Goal: Information Seeking & Learning: Learn about a topic

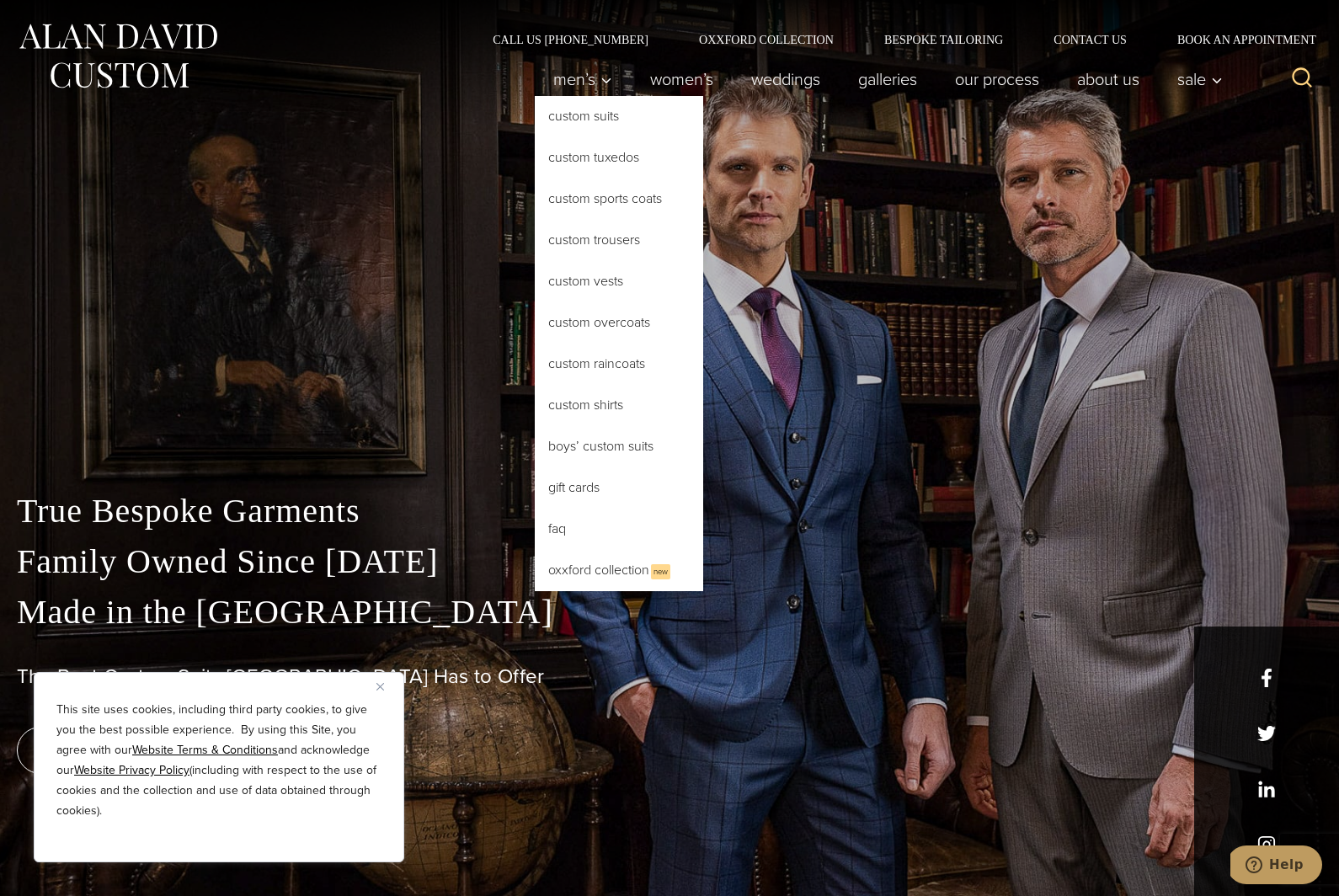
click at [600, 82] on button "Men’s\a\9\9\9\9 sub menu toggle" at bounding box center [583, 79] width 96 height 33
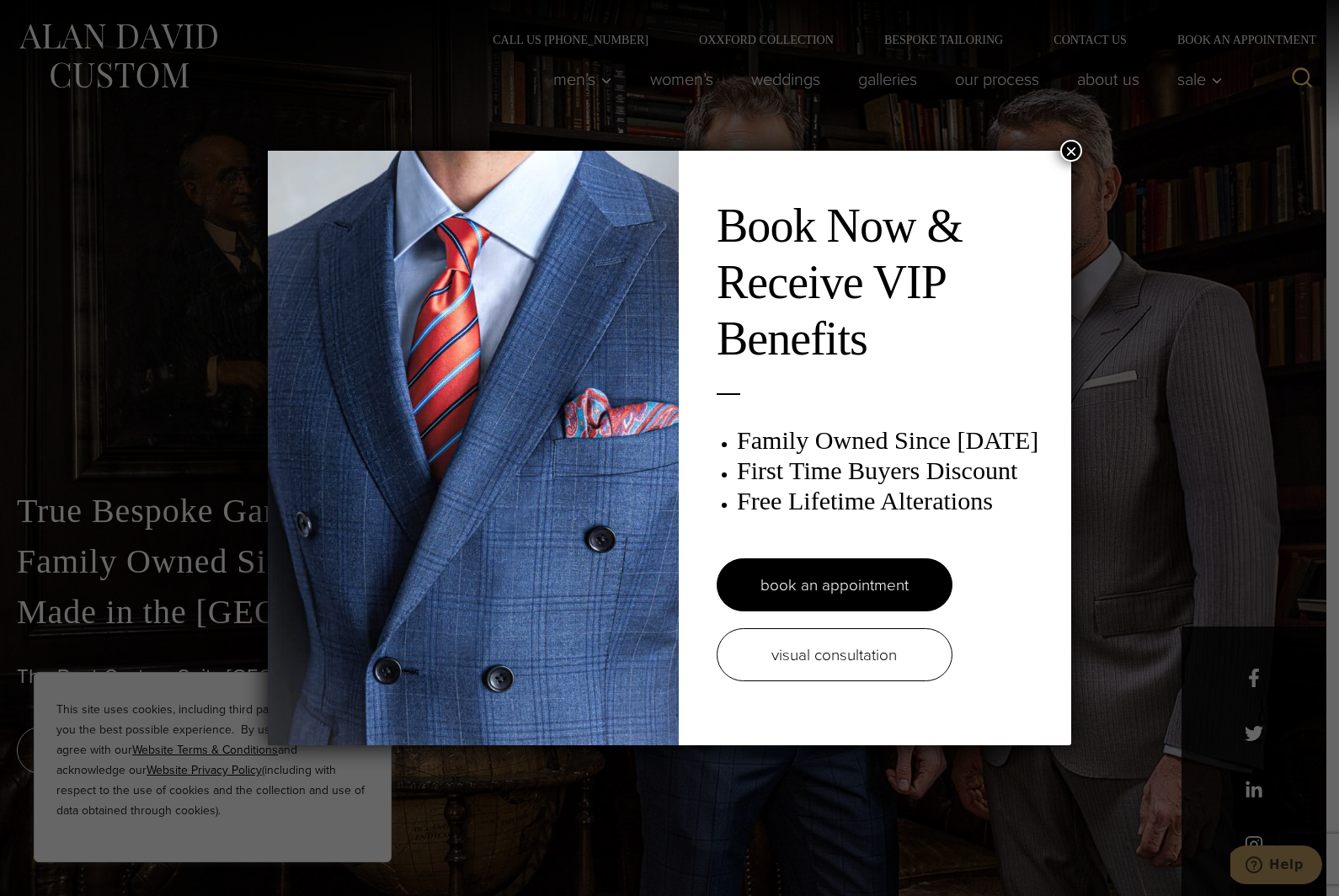
click at [1068, 159] on button "×" at bounding box center [1071, 151] width 22 height 22
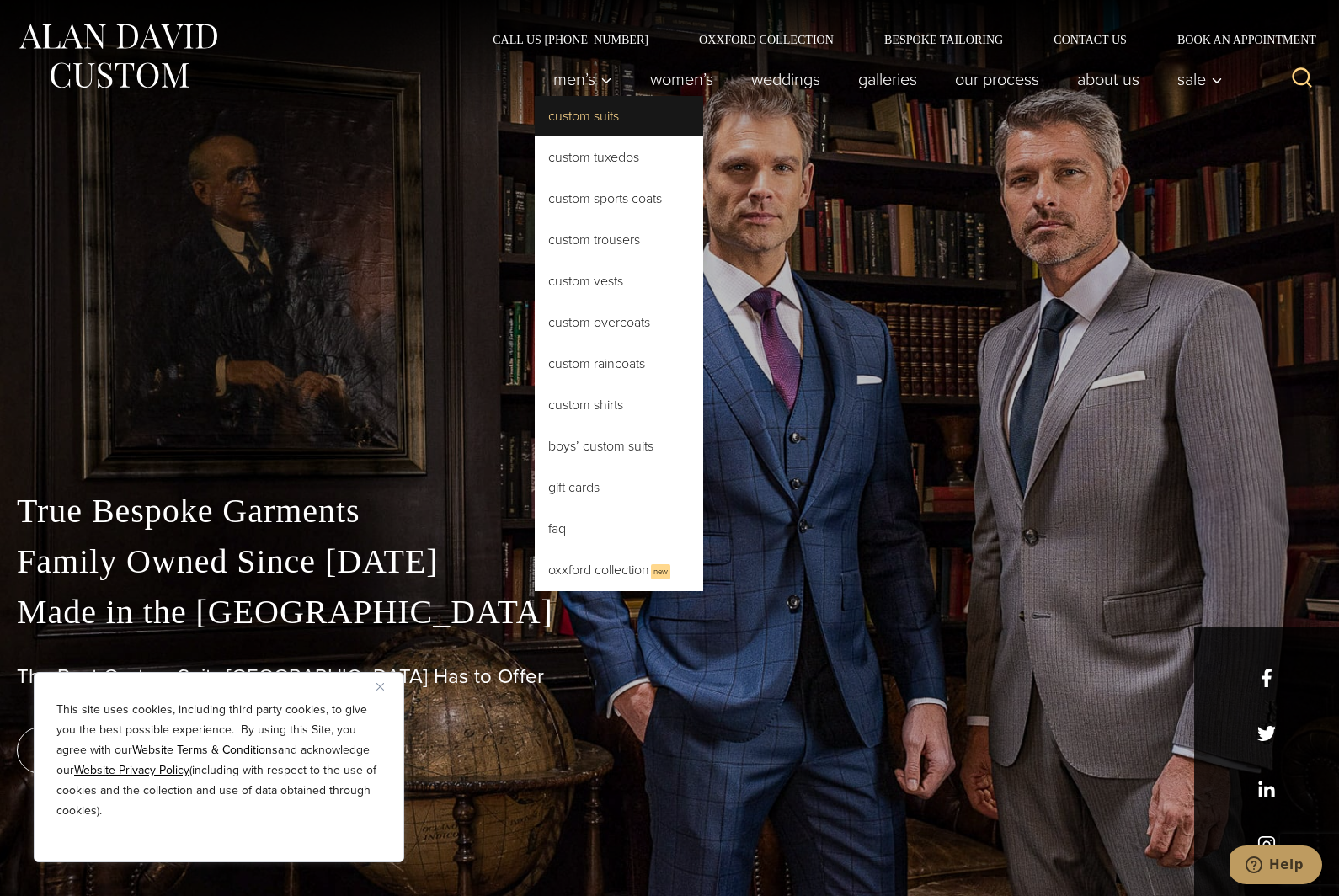
click at [601, 126] on div "Men’s Custom Suits Custom Tuxedos Custom Sports Coats Custom Trousers Custom Ve…" at bounding box center [669, 87] width 1339 height 84
click at [565, 114] on link "Custom Suits" at bounding box center [619, 117] width 169 height 41
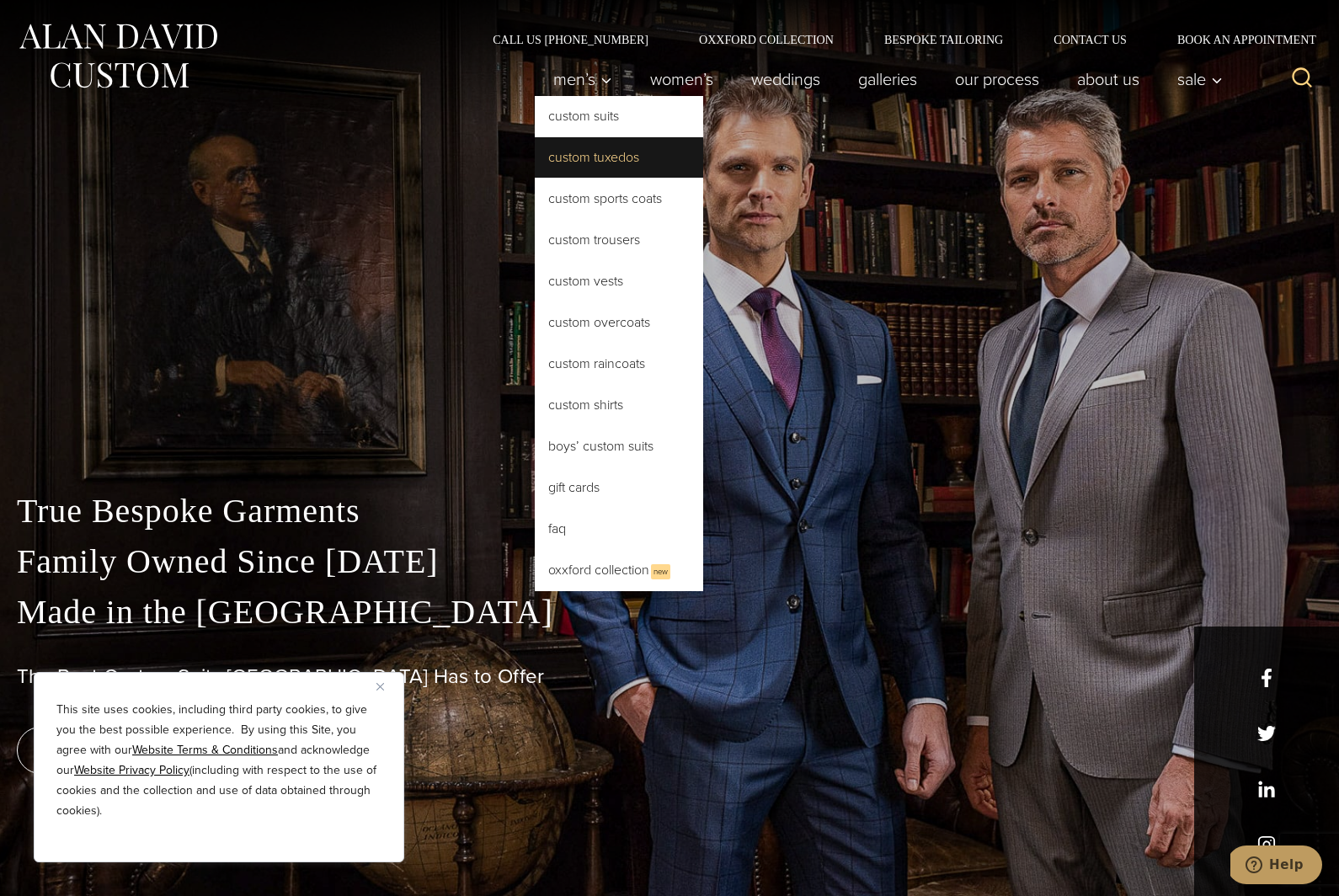
click at [600, 171] on div "True Bespoke Garments Family Owned Since 1913 Made in the United States The Bes…" at bounding box center [669, 448] width 1339 height 896
click at [577, 93] on button "Child menu of Men’s" at bounding box center [583, 79] width 96 height 33
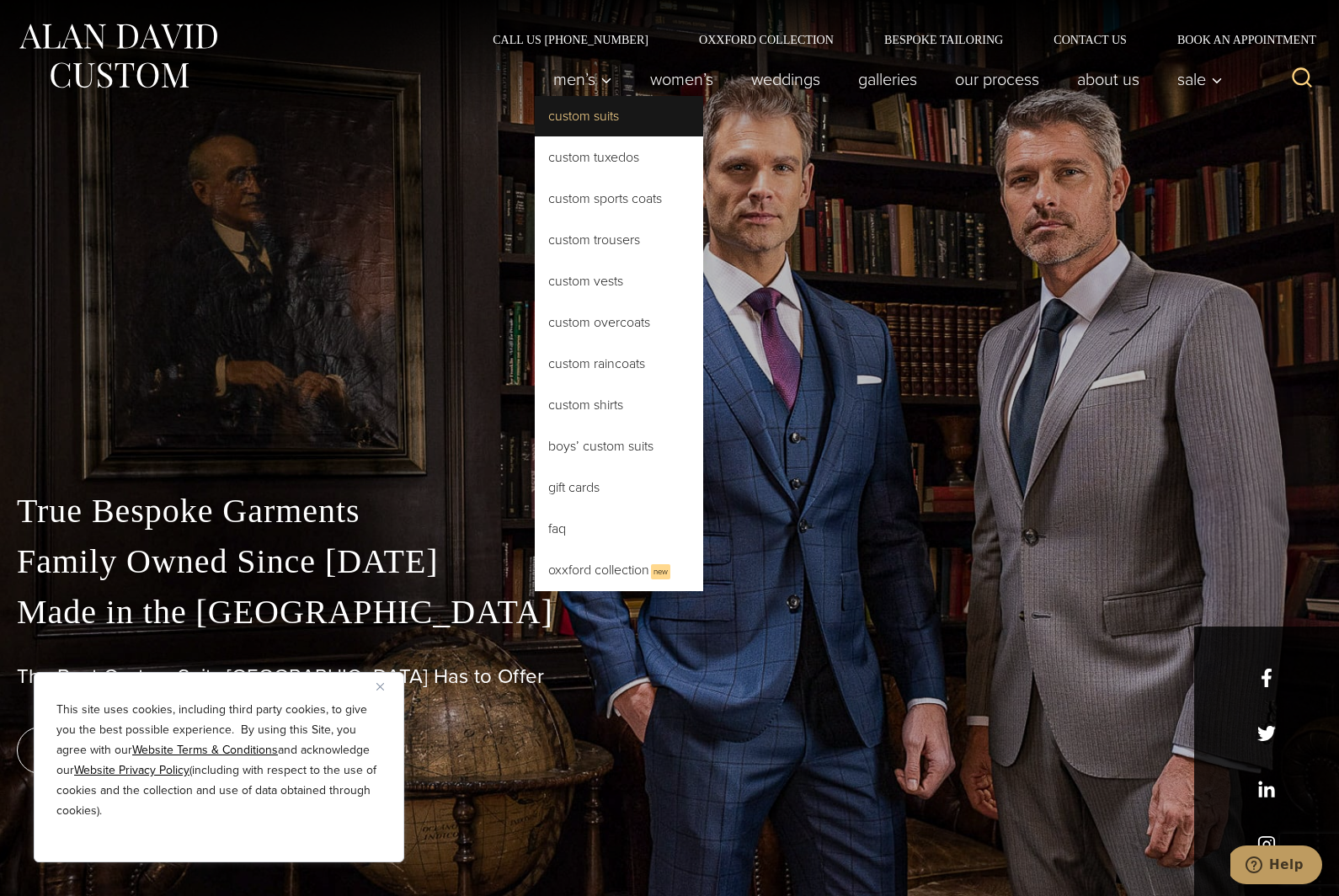
click at [590, 133] on link "Custom Suits" at bounding box center [619, 117] width 169 height 41
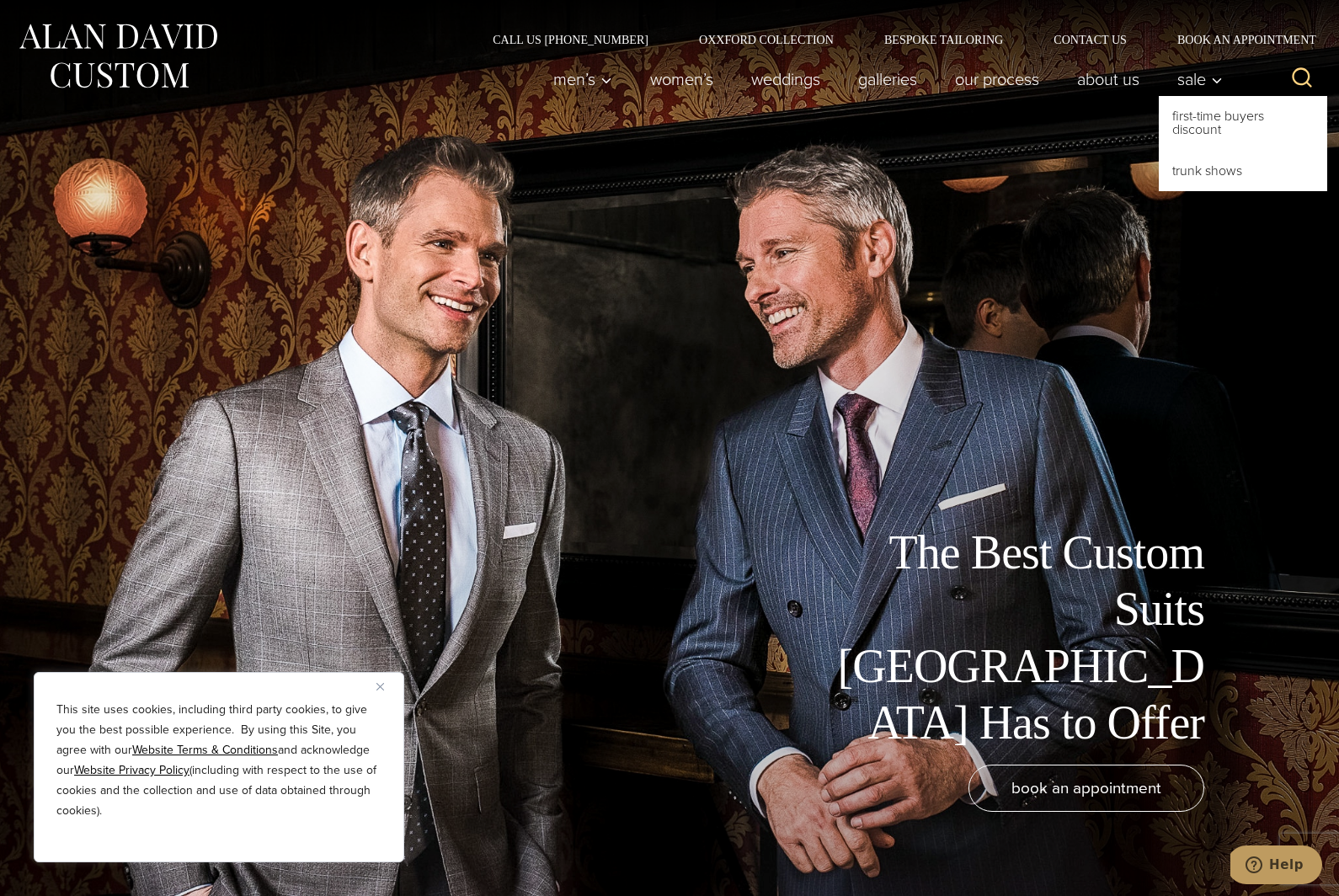
click at [1218, 95] on button "Child menu of Sale" at bounding box center [1194, 79] width 73 height 33
click at [1209, 133] on link "First-Time Buyers Discount" at bounding box center [1243, 123] width 169 height 54
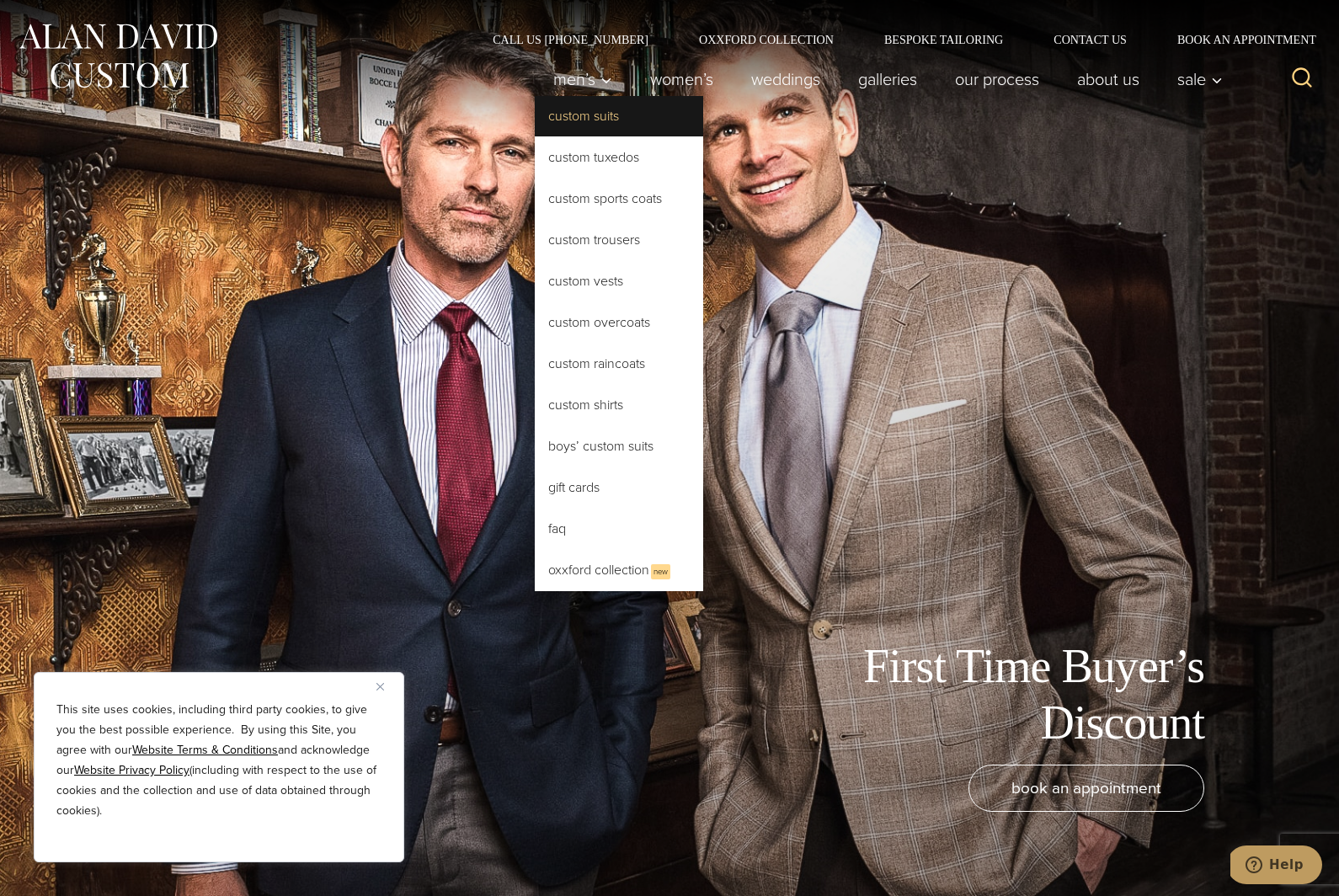
click at [578, 123] on link "Custom Suits" at bounding box center [619, 117] width 169 height 41
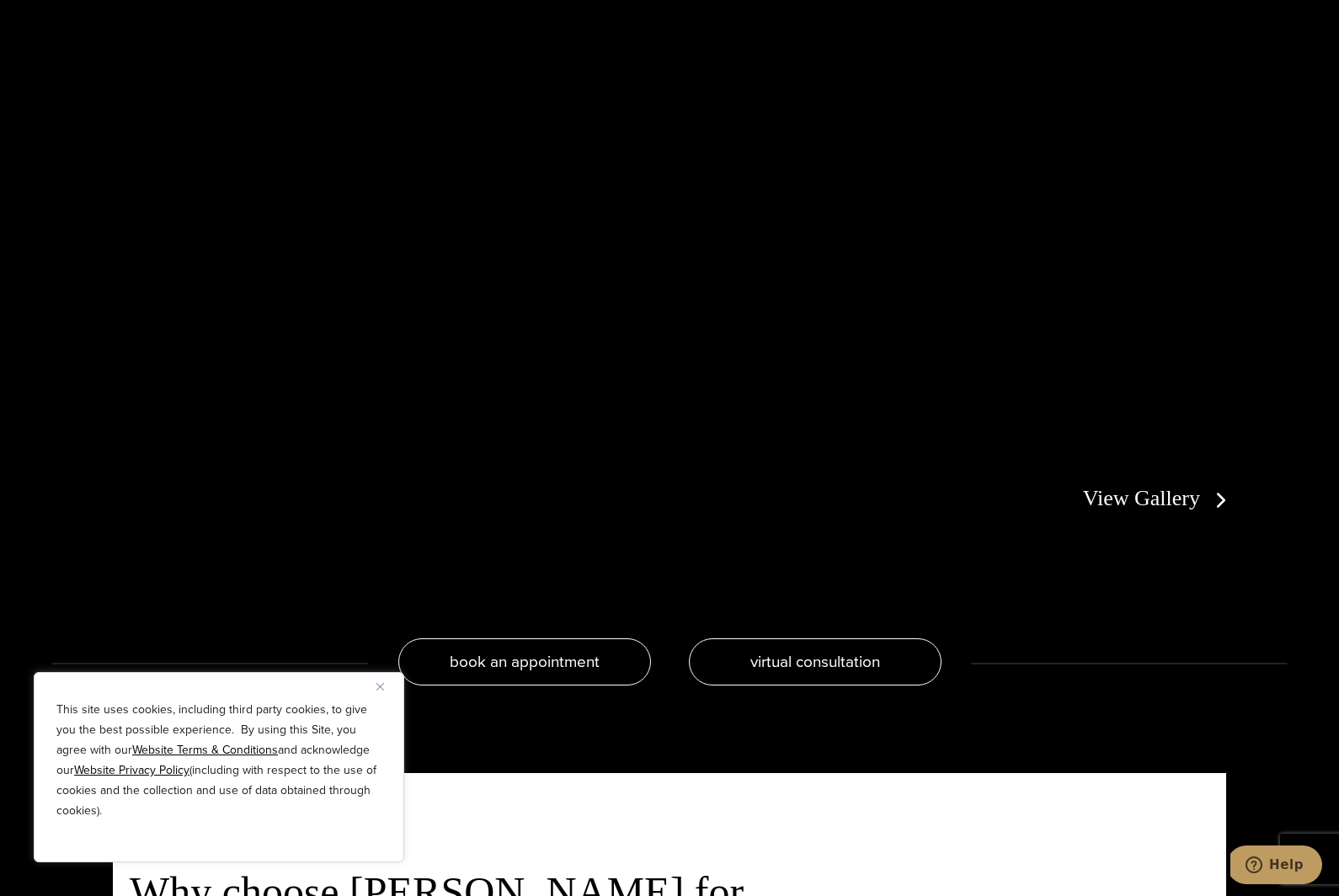
scroll to position [3308, 0]
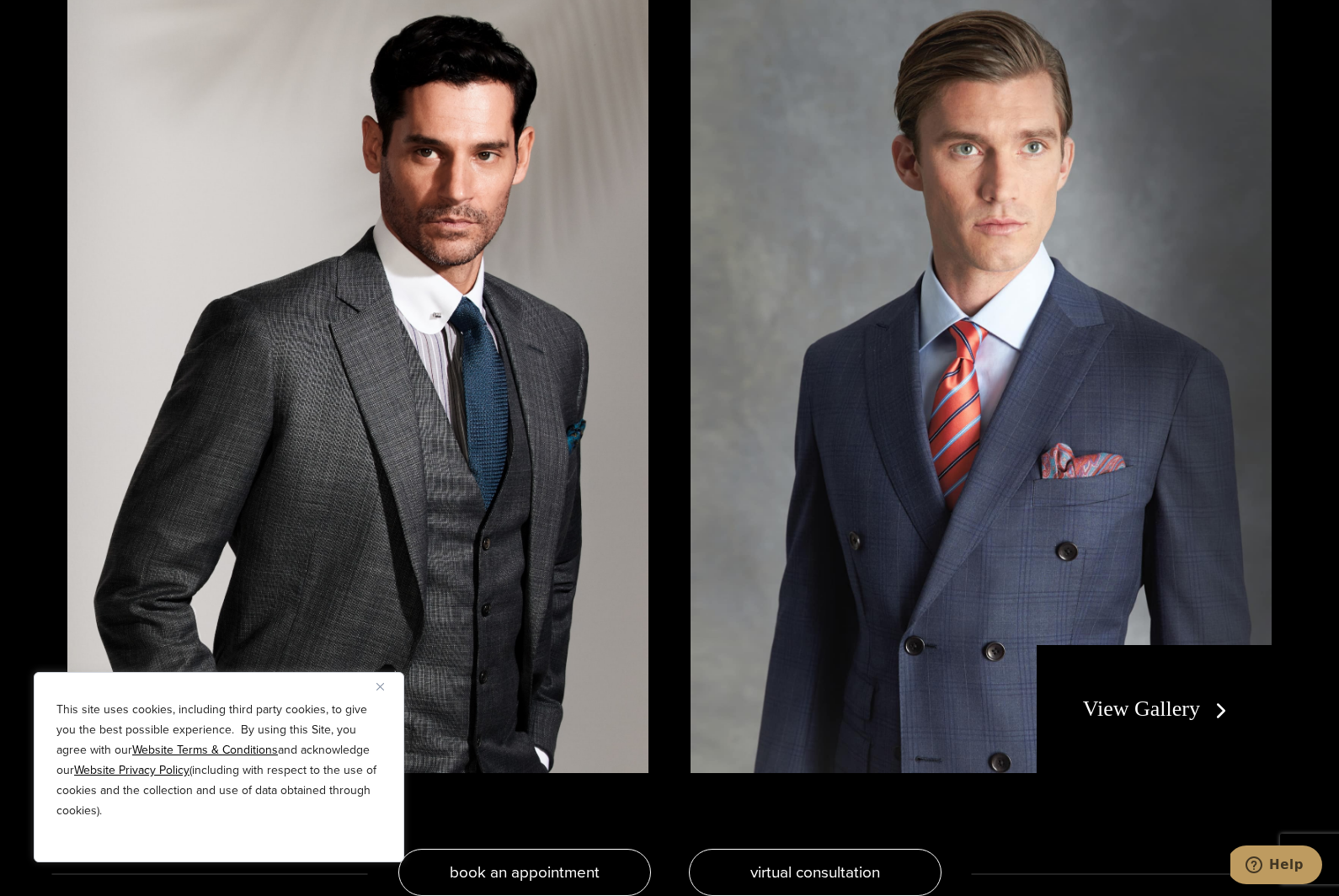
click at [1079, 743] on div "View Gallery" at bounding box center [1153, 709] width 234 height 128
click at [1174, 721] on link "View Gallery" at bounding box center [1157, 708] width 151 height 24
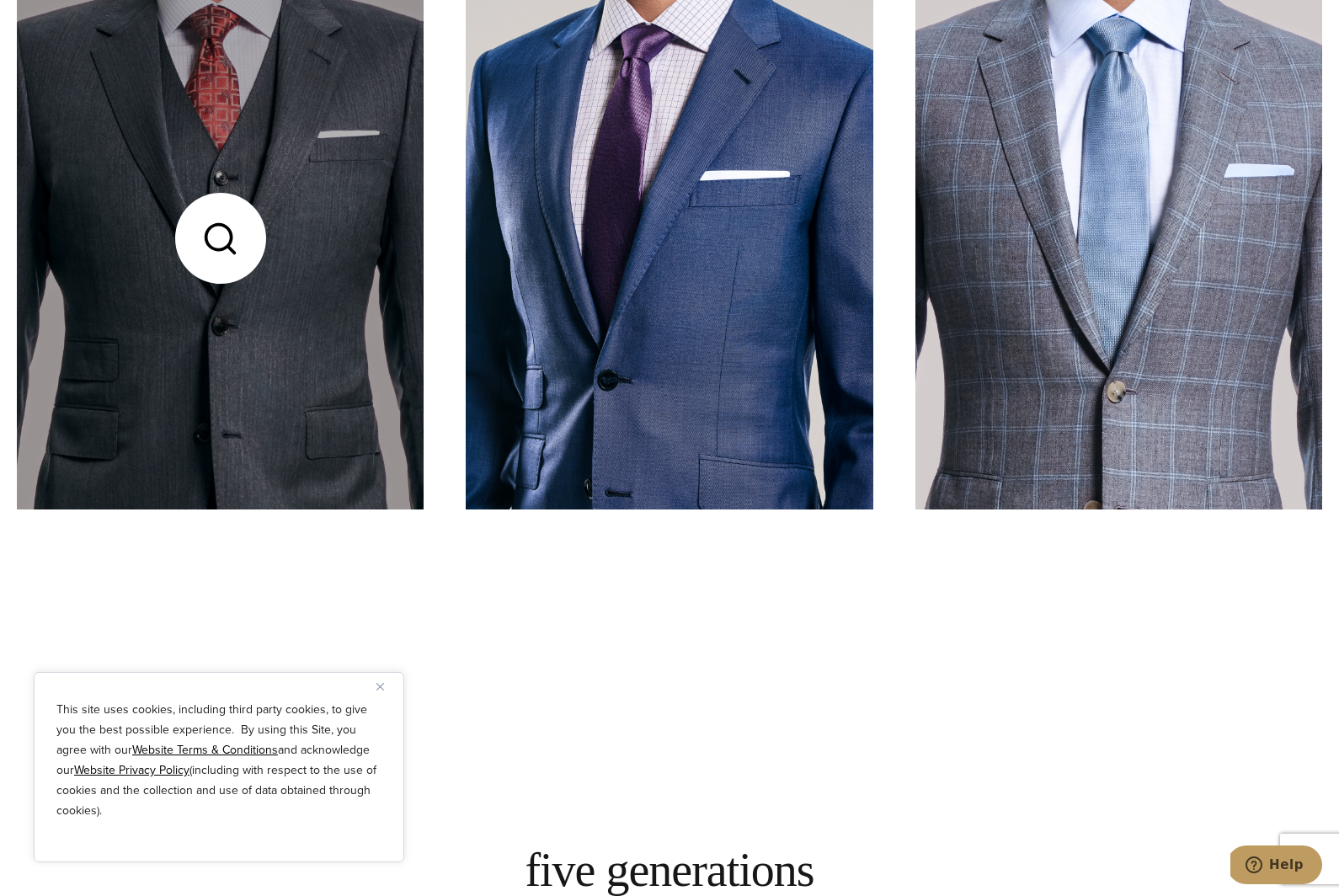
scroll to position [1093, 0]
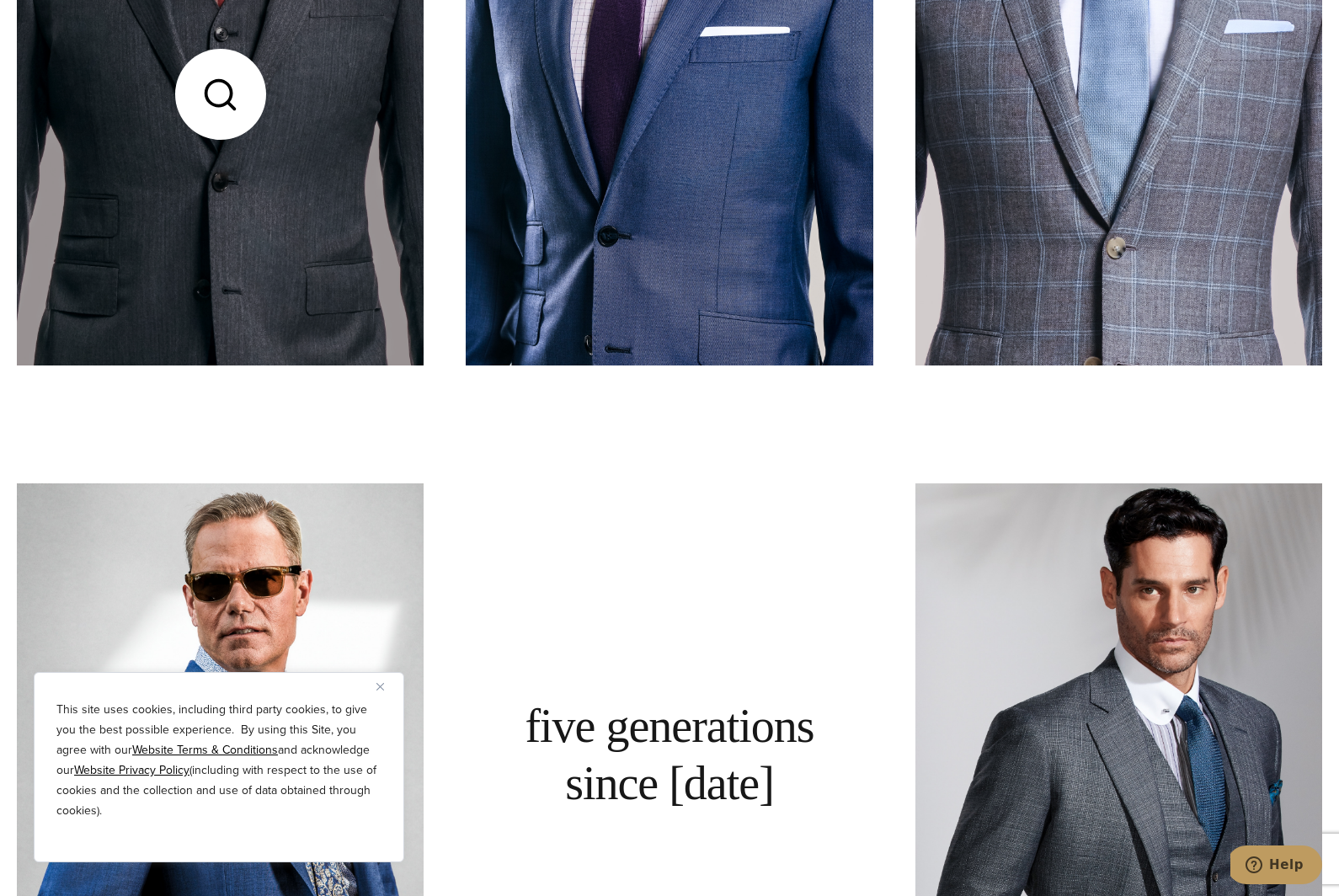
click at [208, 213] on link at bounding box center [220, 94] width 407 height 542
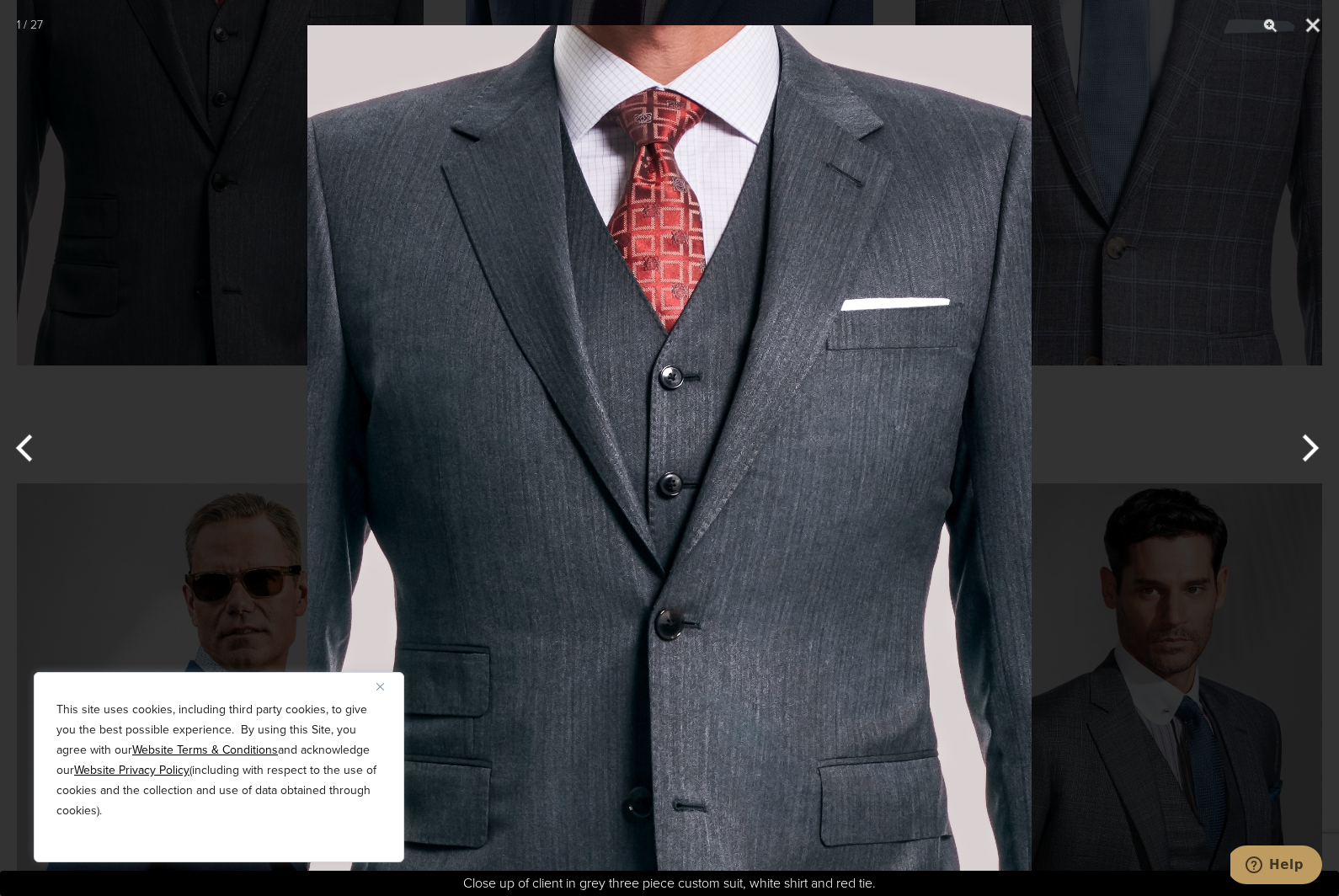
click at [82, 524] on div at bounding box center [669, 448] width 1339 height 896
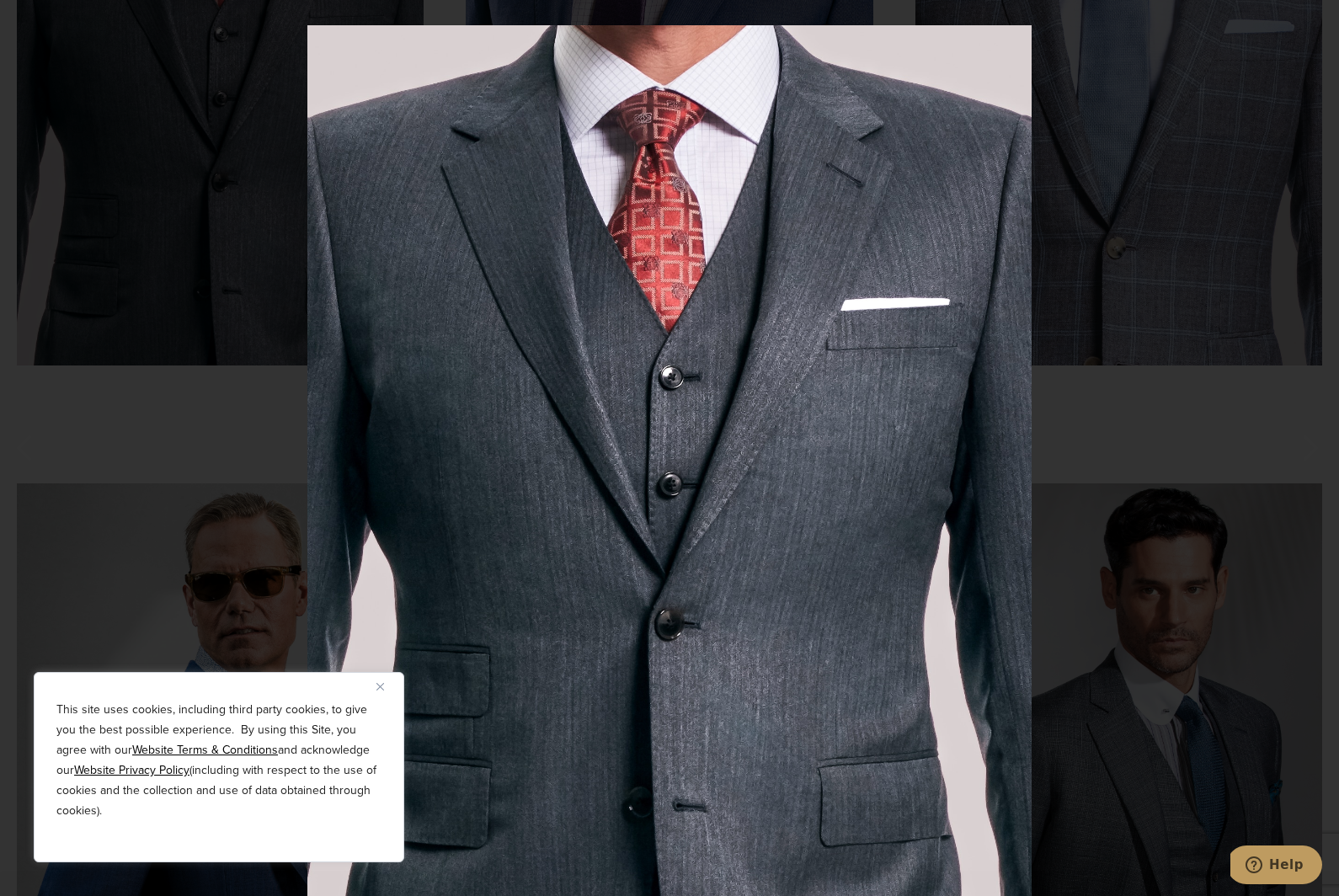
click at [168, 586] on div at bounding box center [669, 448] width 1339 height 896
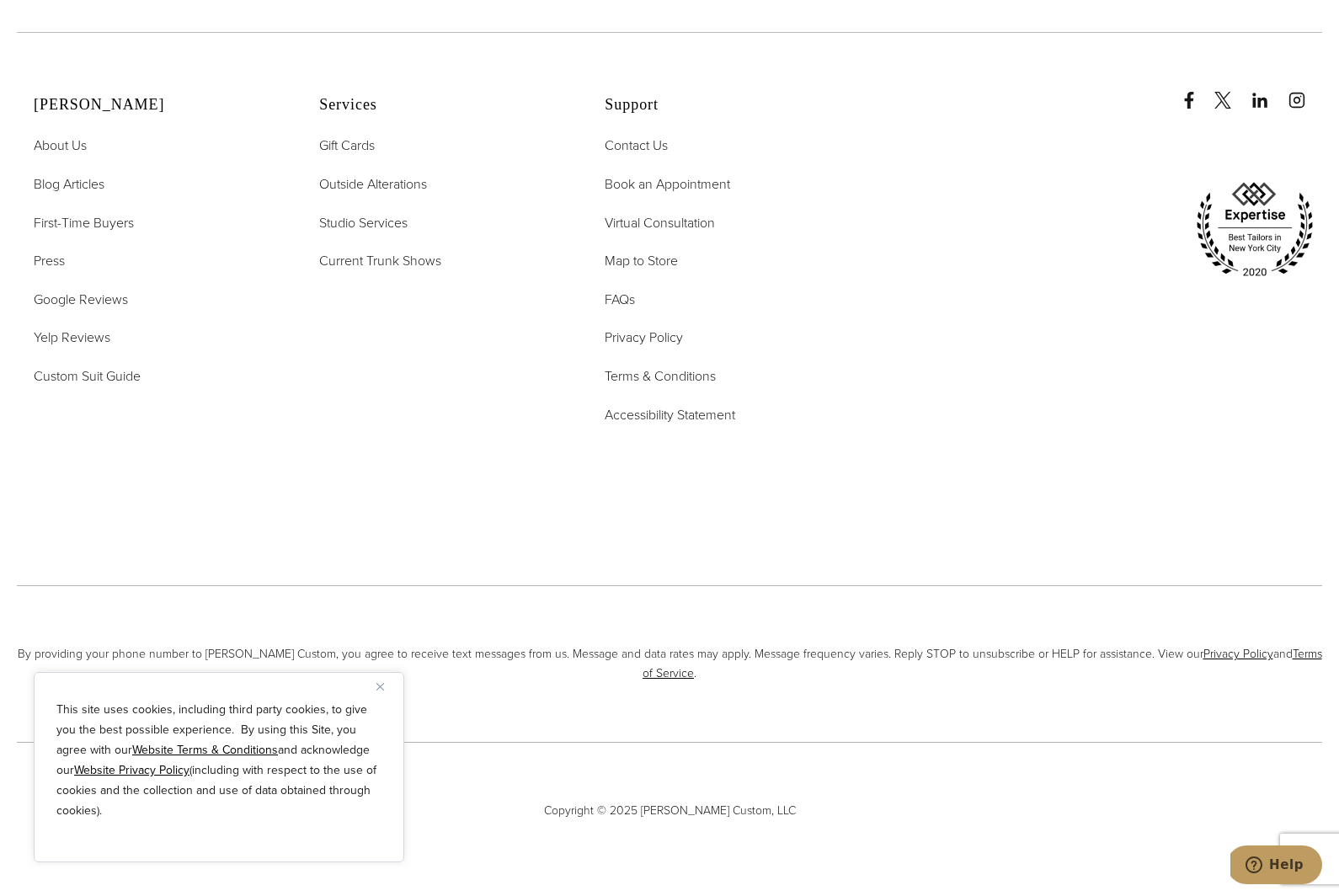
scroll to position [9365, 0]
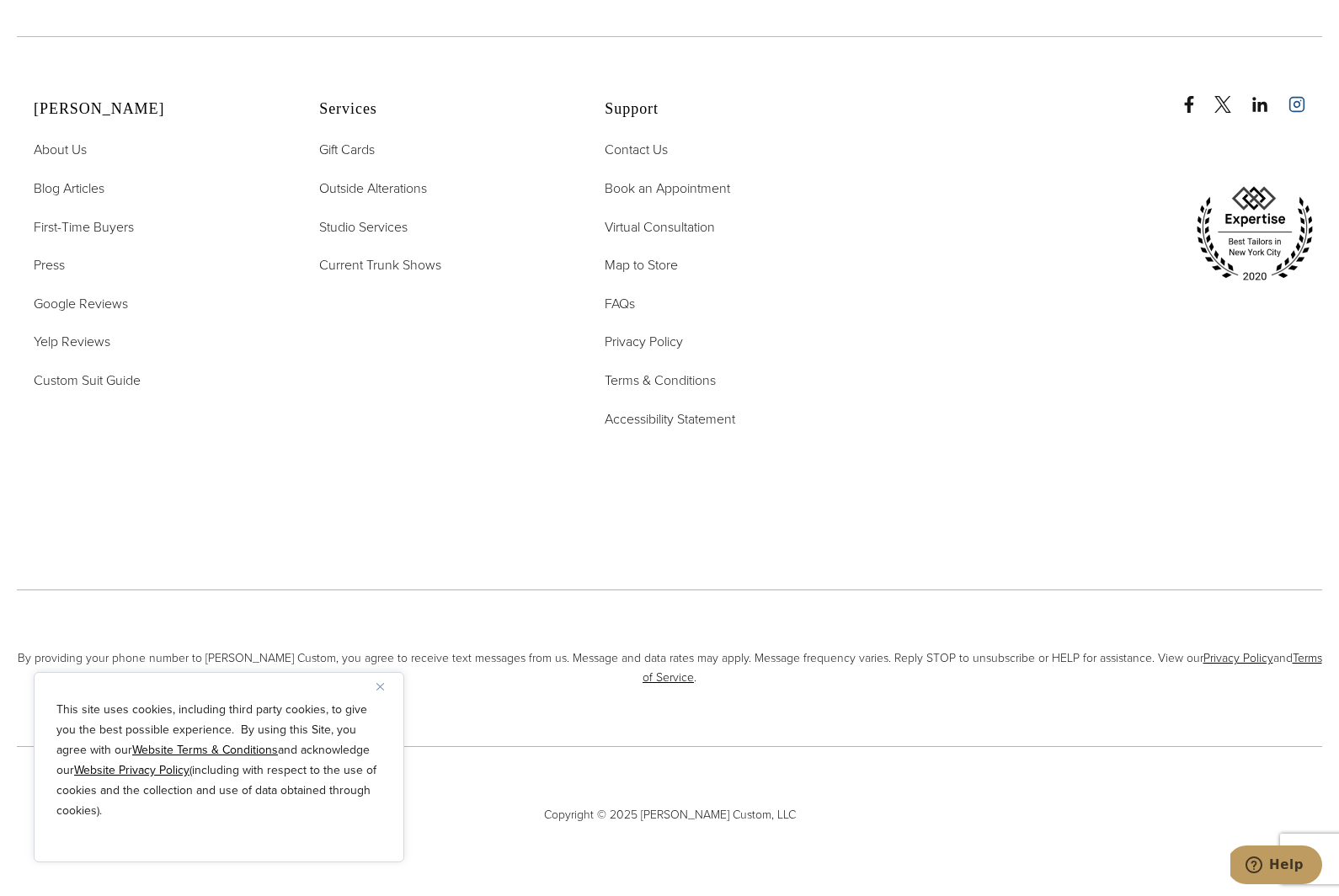
click at [1303, 112] on rect "instagram" at bounding box center [1296, 104] width 14 height 14
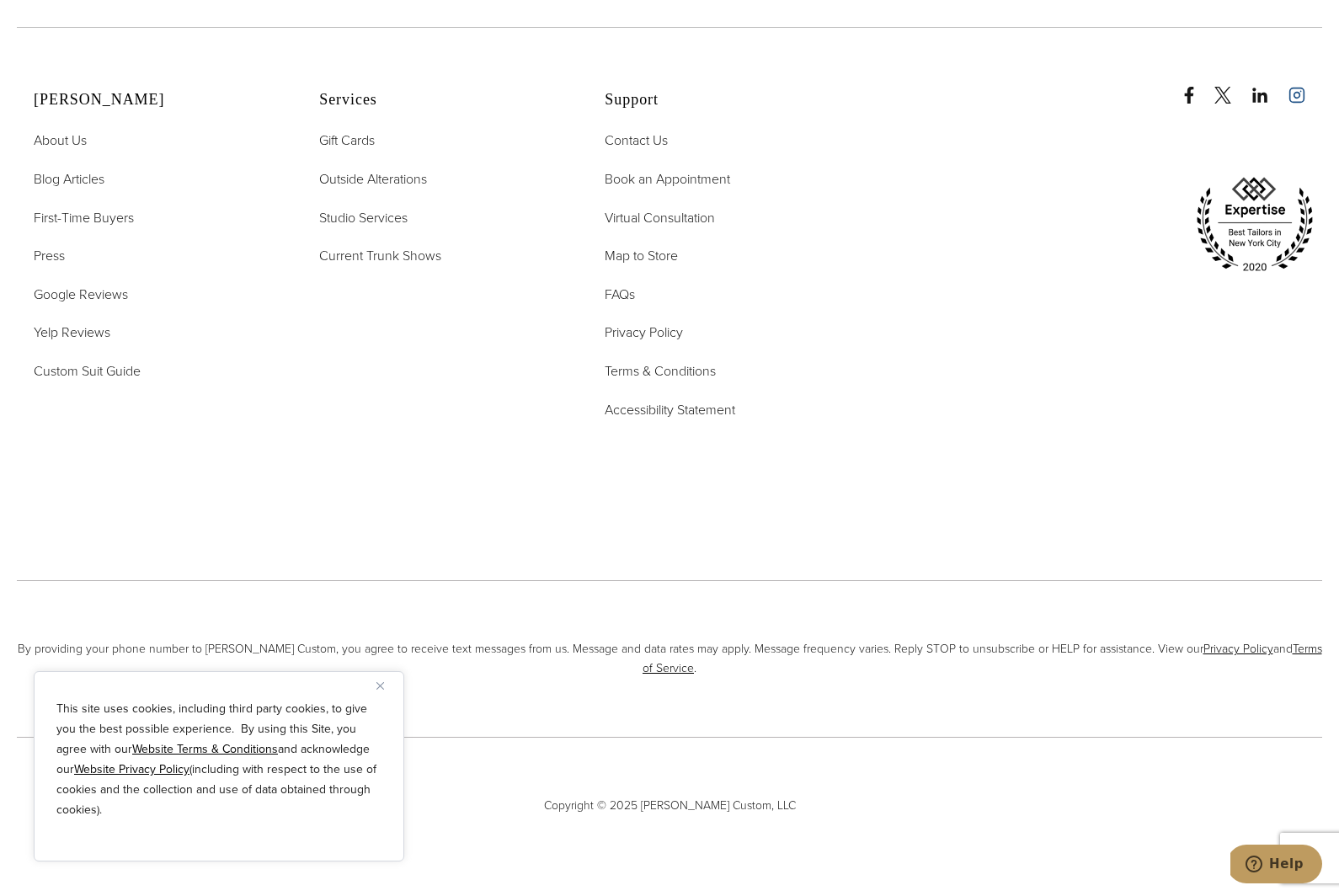
scroll to position [9425, 0]
